Goal: Task Accomplishment & Management: Manage account settings

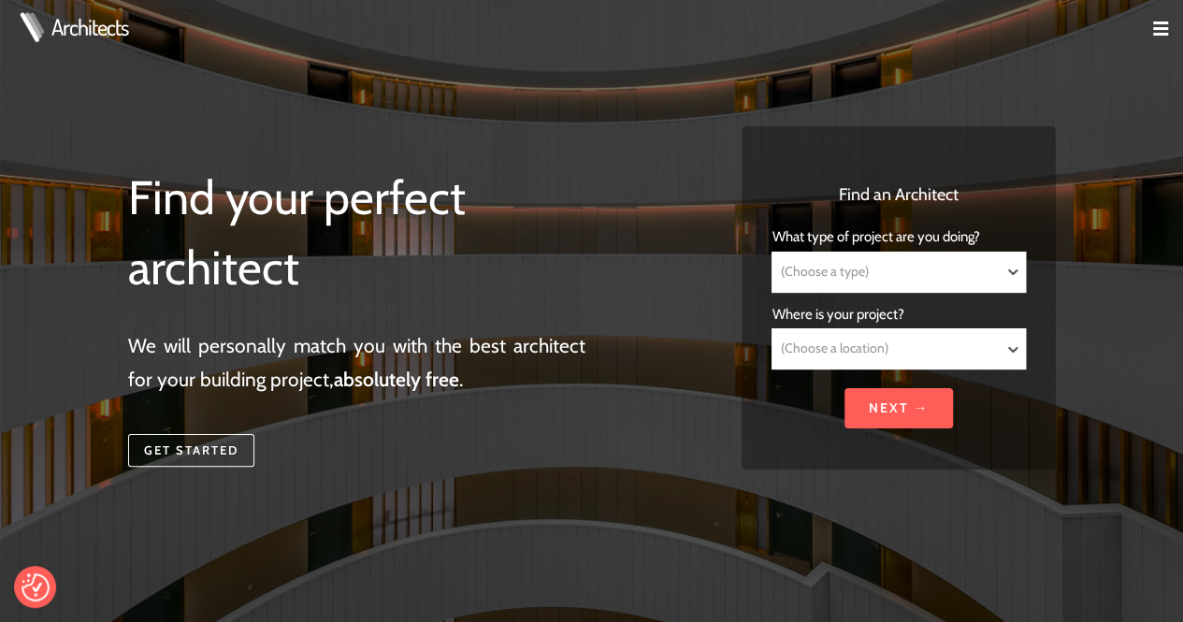
click at [1159, 28] on img at bounding box center [1160, 29] width 15 height 15
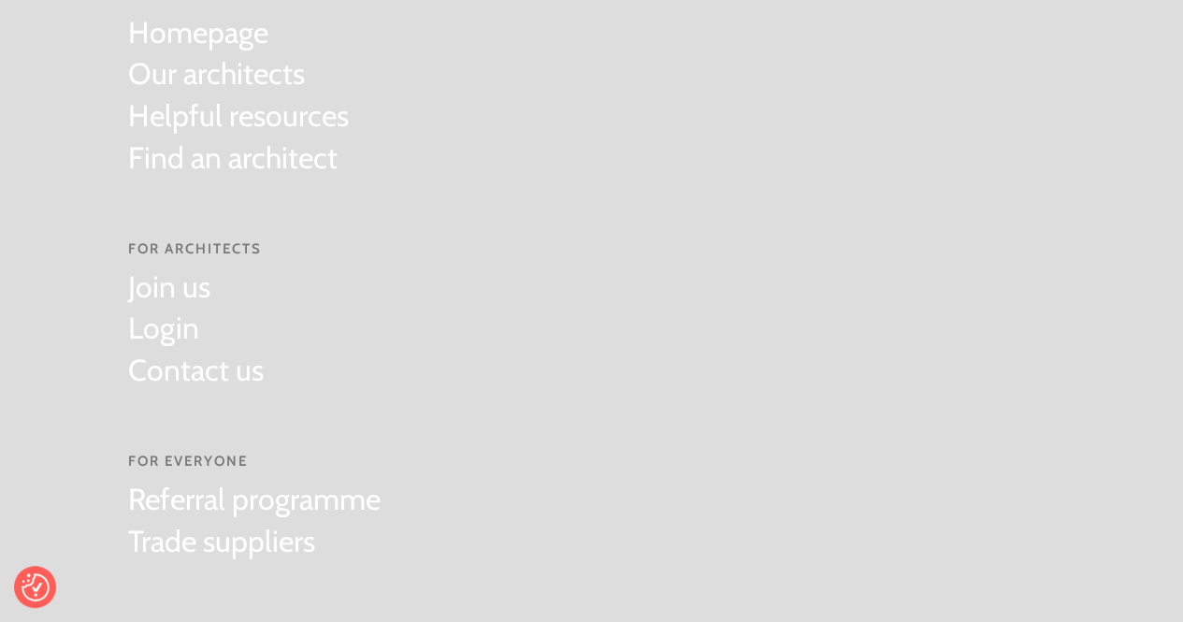
scroll to position [94, 0]
click at [181, 326] on link "Login" at bounding box center [196, 329] width 136 height 42
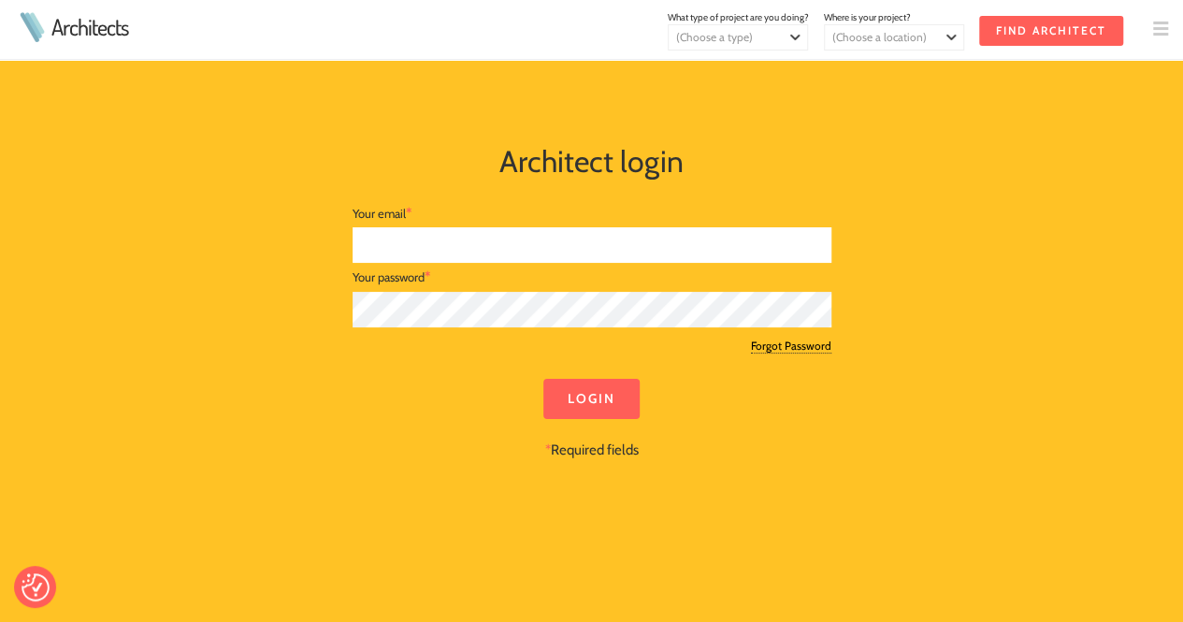
click at [427, 239] on input "text" at bounding box center [592, 245] width 479 height 36
click at [790, 341] on link "Forgot Password" at bounding box center [791, 346] width 80 height 15
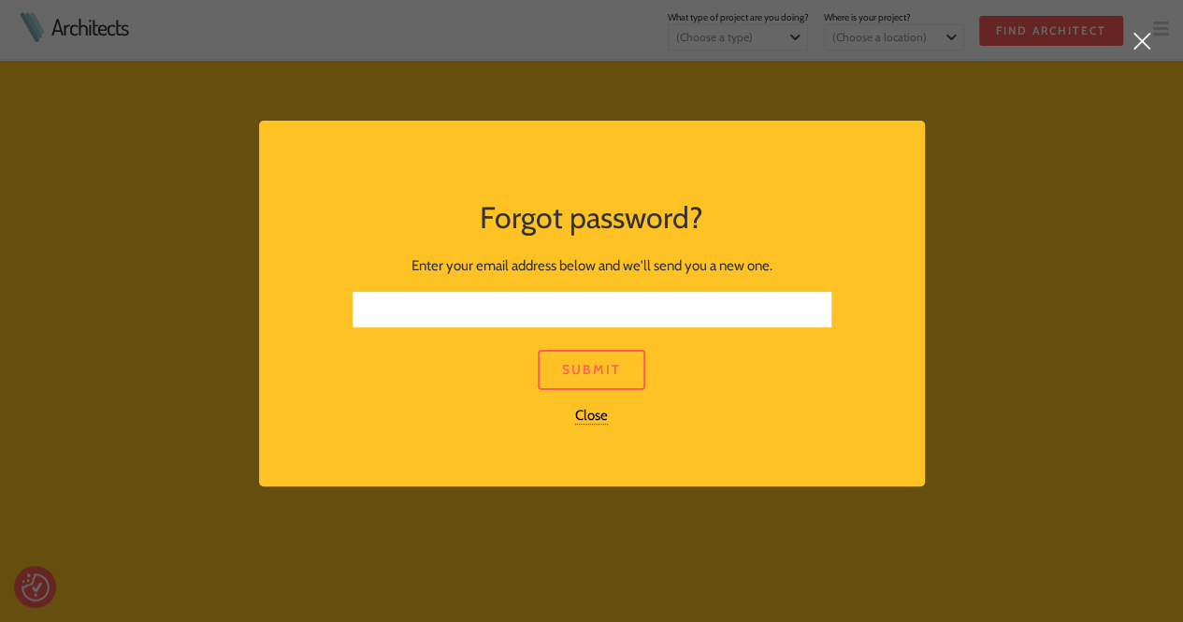
click at [542, 312] on input "text" at bounding box center [592, 310] width 479 height 36
drag, startPoint x: 483, startPoint y: 311, endPoint x: 317, endPoint y: 314, distance: 165.6
click at [317, 314] on div "Forgot password? Enter your email address below and we'll send you a new one. […" at bounding box center [592, 311] width 666 height 261
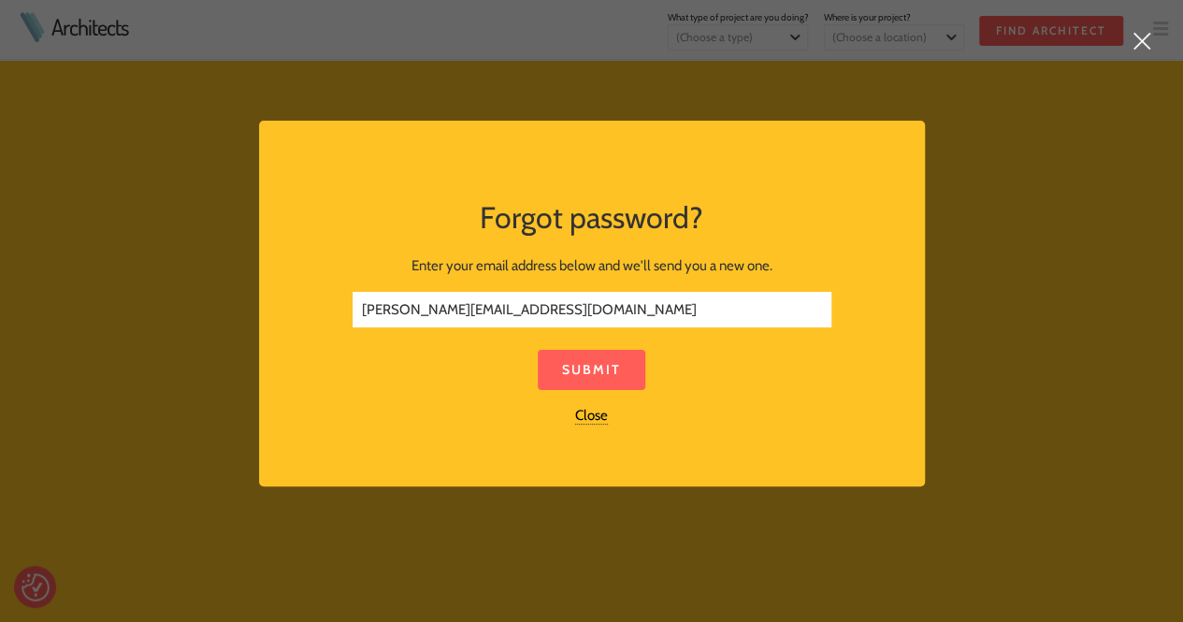
type input "[PERSON_NAME][EMAIL_ADDRESS][DOMAIN_NAME]"
click at [587, 364] on link "Submit" at bounding box center [592, 370] width 108 height 40
click at [583, 370] on link "Submit" at bounding box center [592, 370] width 108 height 40
click at [580, 412] on link "Close" at bounding box center [591, 416] width 33 height 18
